Goal: Connect with others: Connect with others

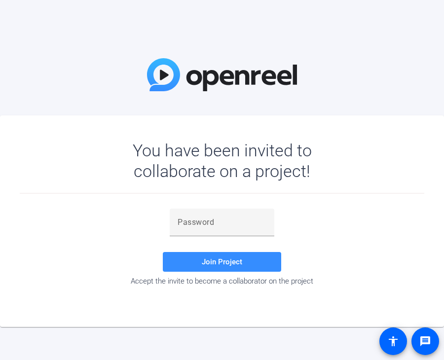
click at [258, 247] on div "Join Project Accept the invite to become a collaborator on the project" at bounding box center [222, 246] width 404 height 77
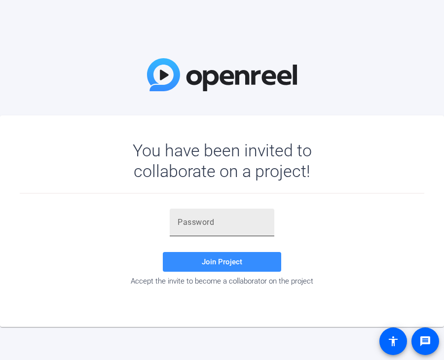
click at [226, 231] on div at bounding box center [221, 222] width 89 height 28
paste input "%X8V^l"
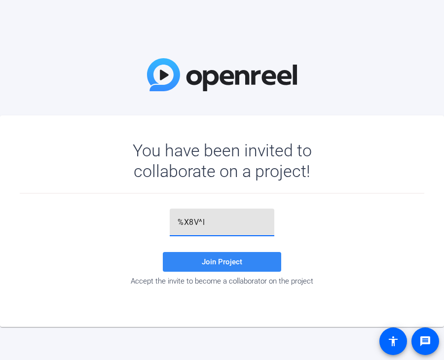
type input "%X8V^l"
click at [222, 257] on span "Join Project" at bounding box center [222, 261] width 40 height 9
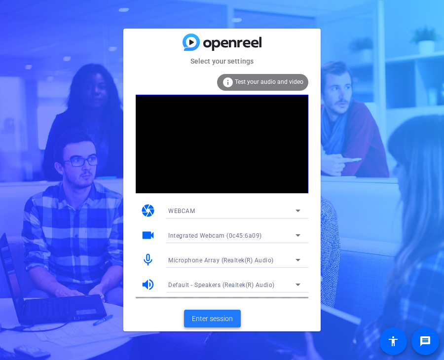
click at [199, 319] on span "Enter session" at bounding box center [212, 318] width 41 height 10
